Goal: Transaction & Acquisition: Purchase product/service

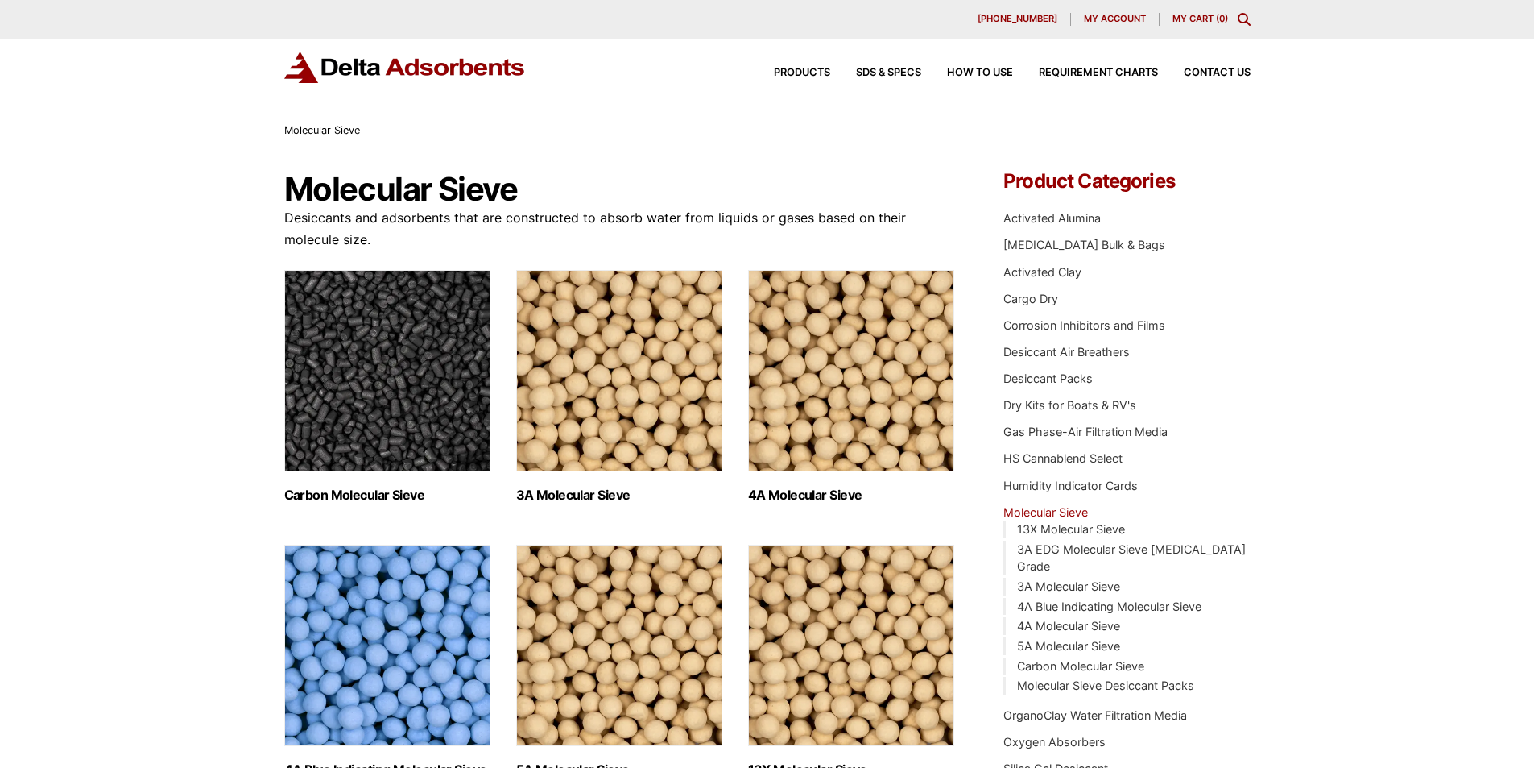
click at [889, 402] on img "Visit product category 4A Molecular Sieve" at bounding box center [851, 370] width 206 height 201
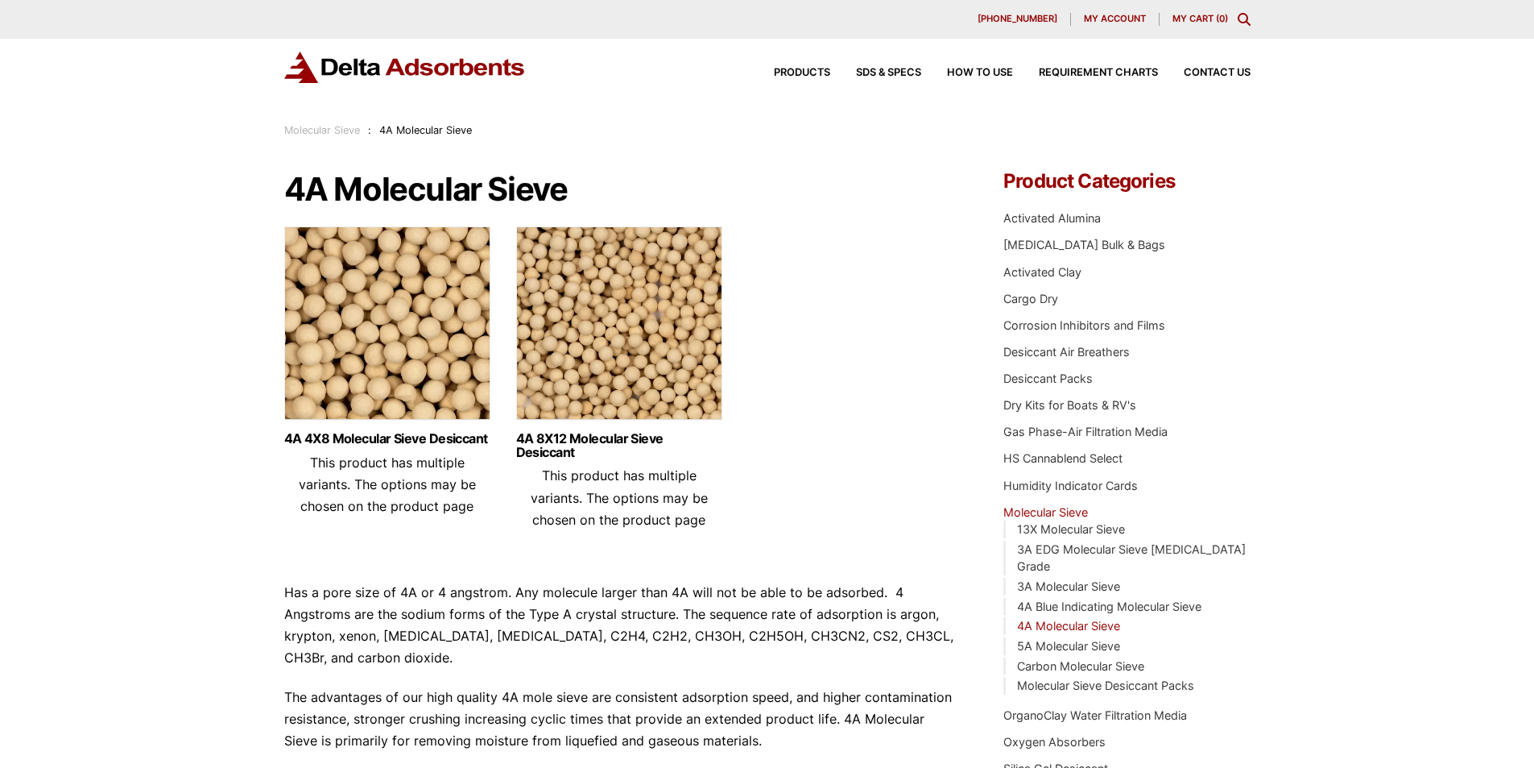
click at [676, 358] on img at bounding box center [619, 326] width 206 height 201
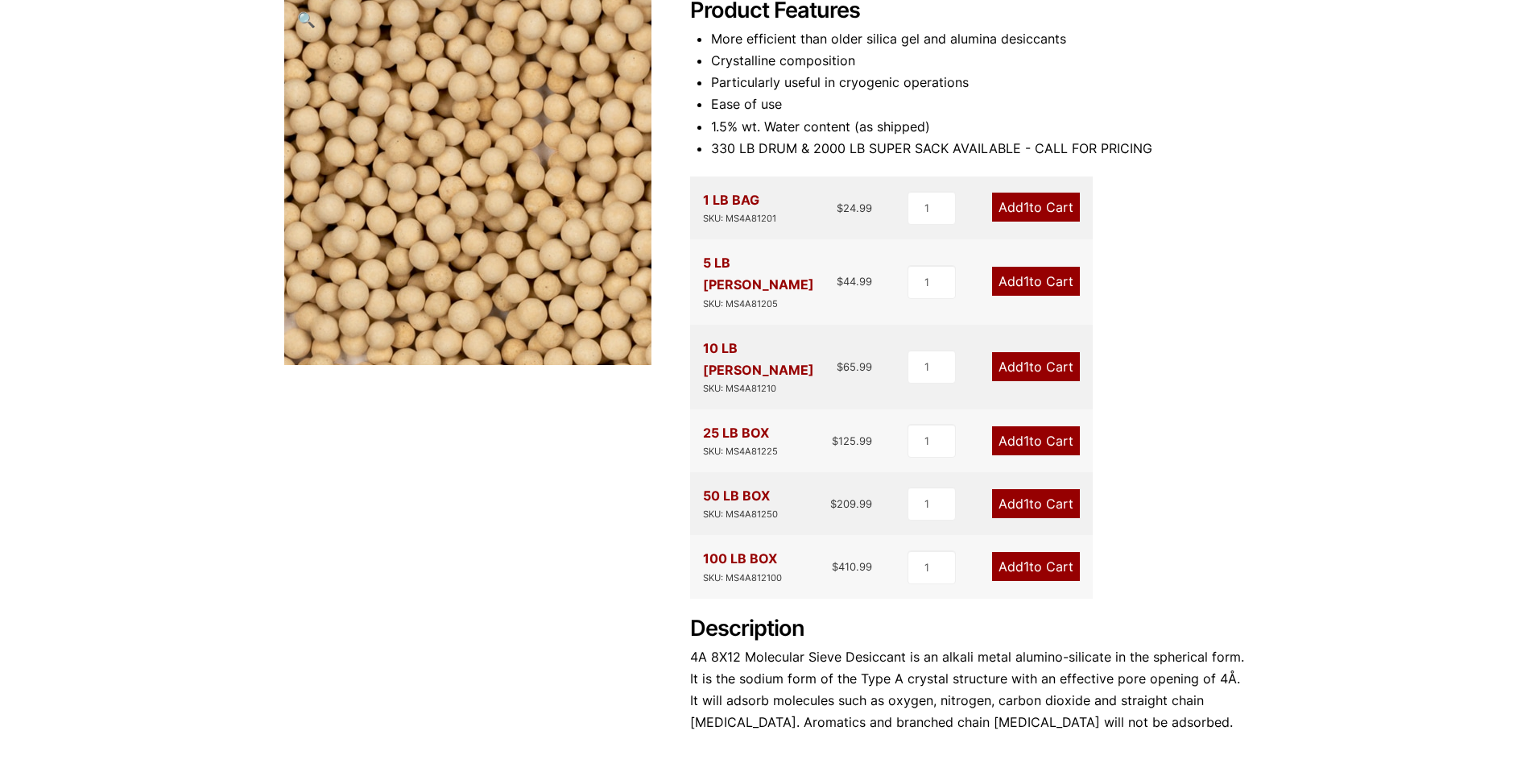
scroll to position [242, 0]
